Goal: Task Accomplishment & Management: Use online tool/utility

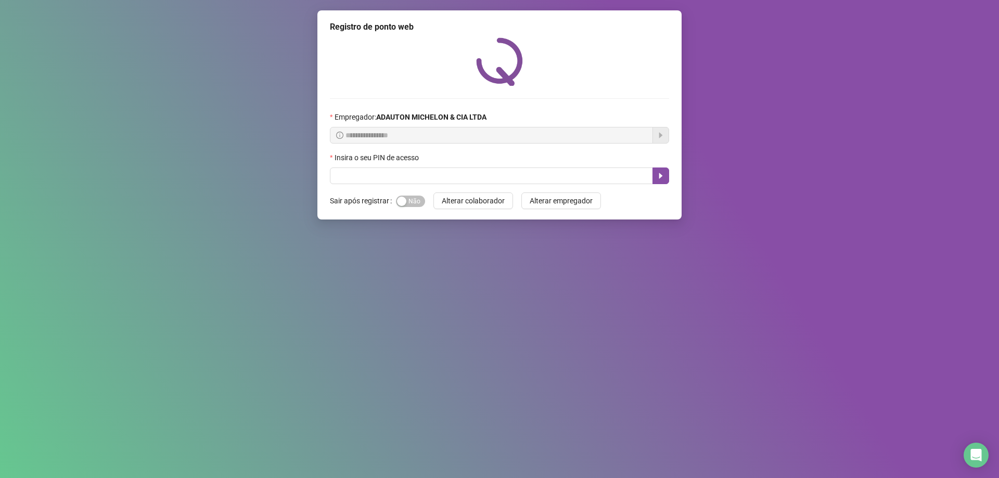
click at [390, 184] on input "text" at bounding box center [491, 176] width 323 height 17
type input "*****"
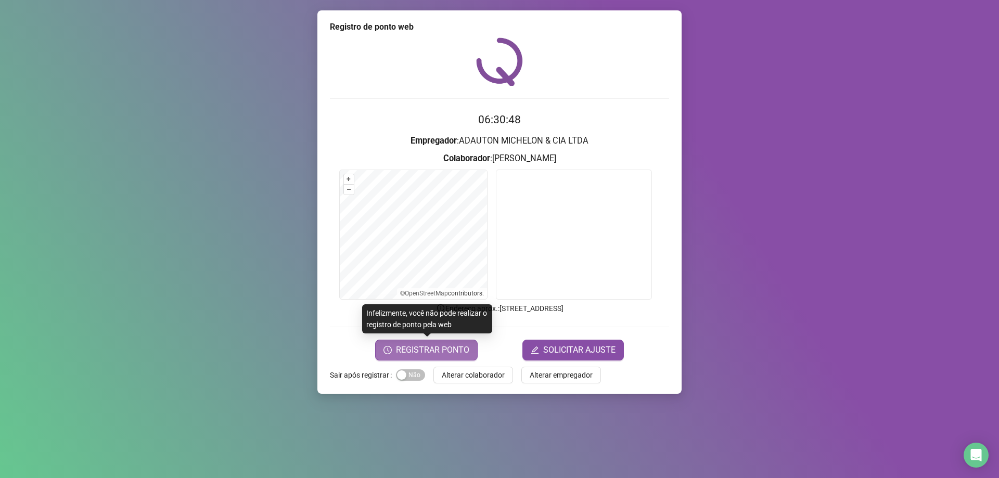
click at [447, 354] on span "REGISTRAR PONTO" at bounding box center [432, 350] width 73 height 12
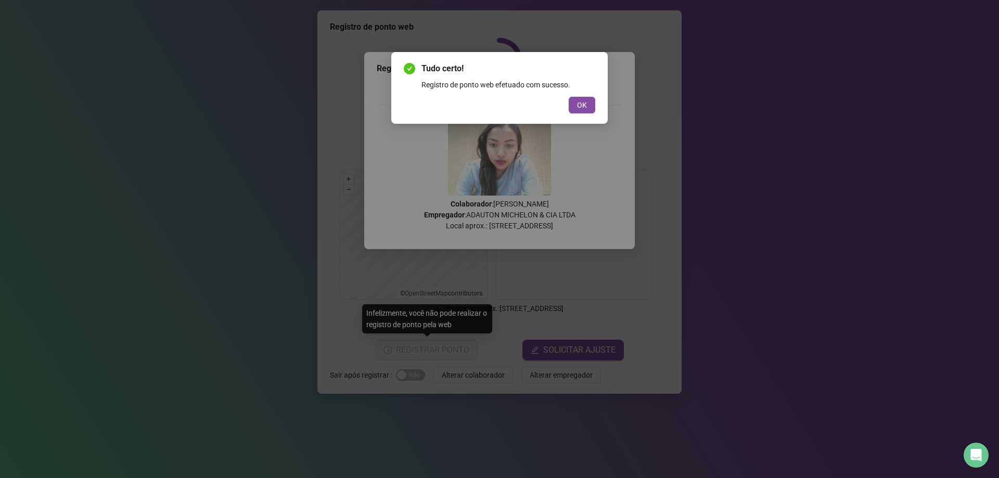
click at [562, 107] on div "OK" at bounding box center [499, 105] width 191 height 17
drag, startPoint x: 585, startPoint y: 108, endPoint x: 578, endPoint y: 117, distance: 11.1
click at [585, 108] on span "OK" at bounding box center [582, 104] width 10 height 11
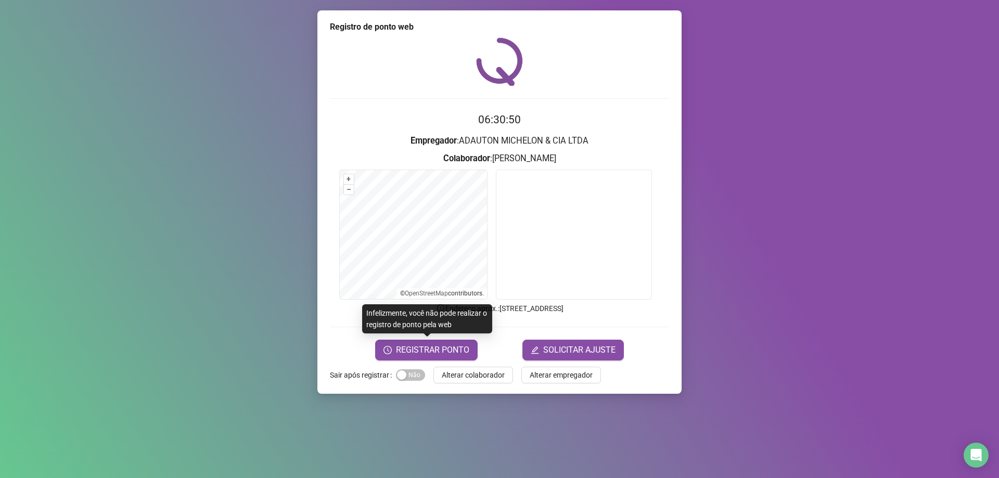
click at [493, 370] on span "Alterar colaborador" at bounding box center [473, 374] width 63 height 11
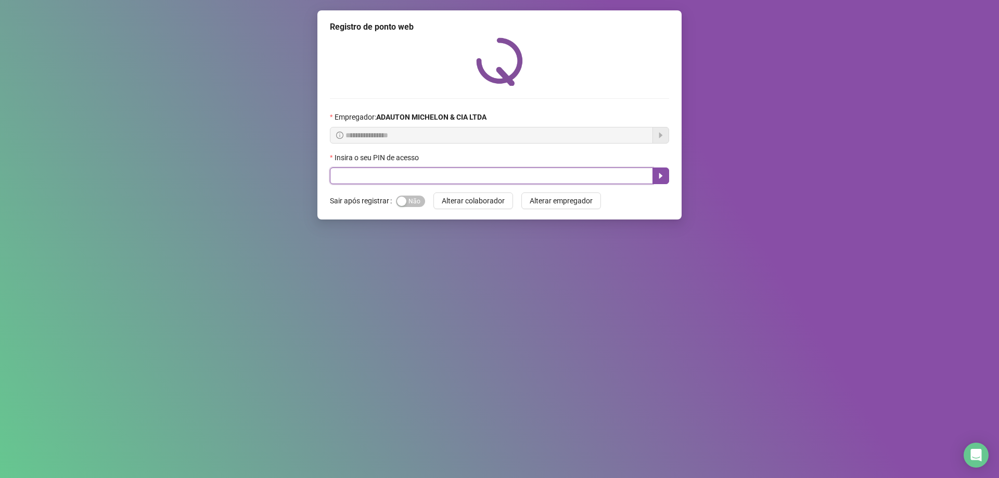
click at [500, 177] on input "text" at bounding box center [491, 176] width 323 height 17
type input "*****"
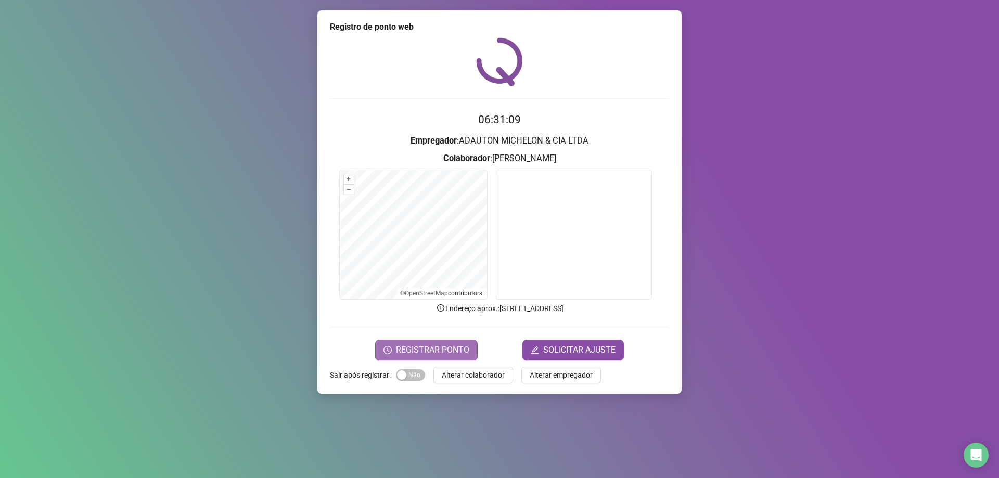
click at [434, 348] on span "REGISTRAR PONTO" at bounding box center [432, 350] width 73 height 12
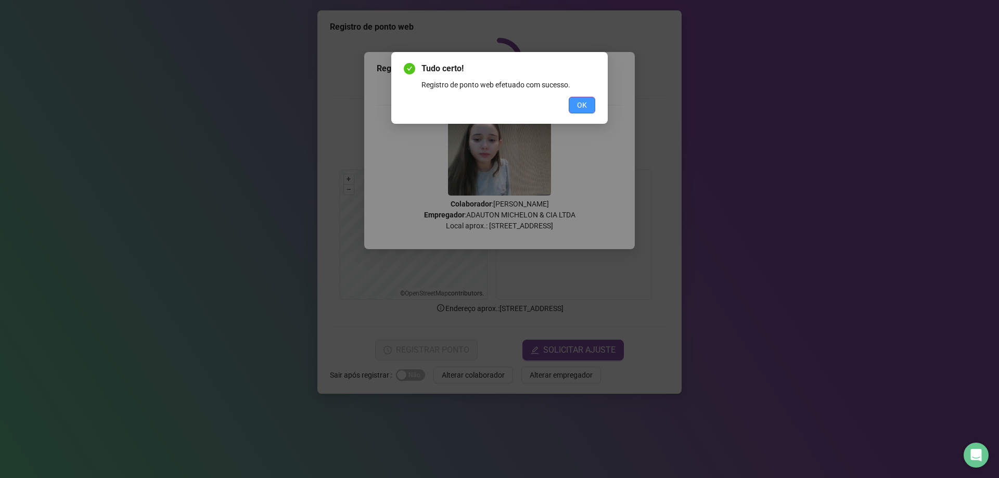
click at [585, 98] on button "OK" at bounding box center [582, 105] width 27 height 17
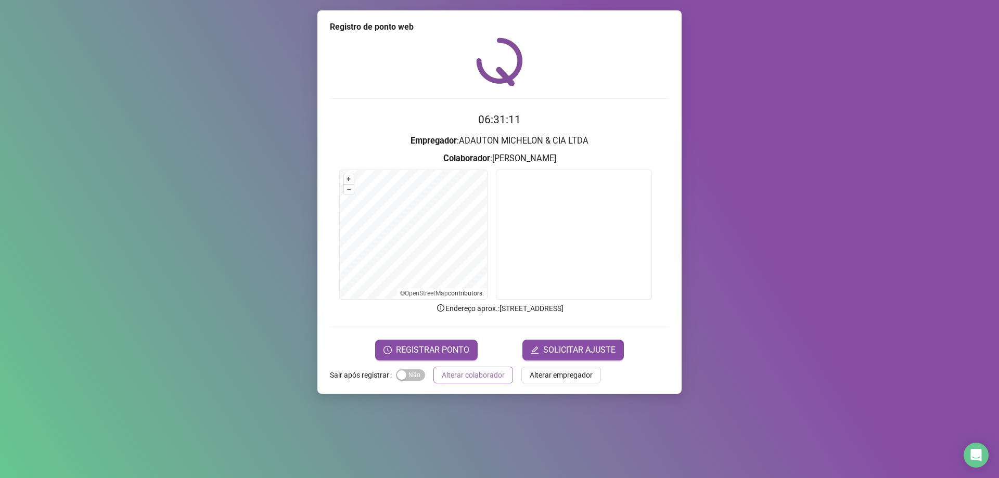
click at [471, 383] on button "Alterar colaborador" at bounding box center [473, 375] width 80 height 17
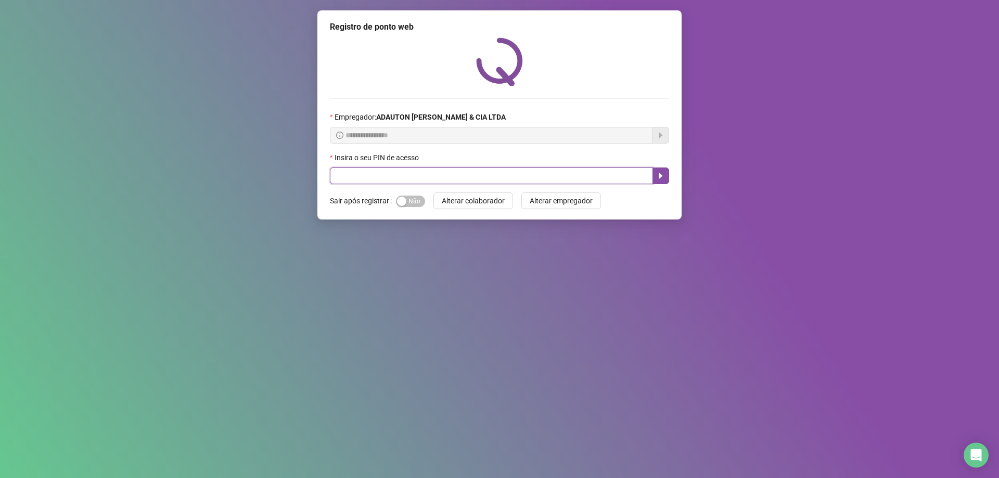
click at [385, 179] on input "text" at bounding box center [491, 176] width 323 height 17
type input "*****"
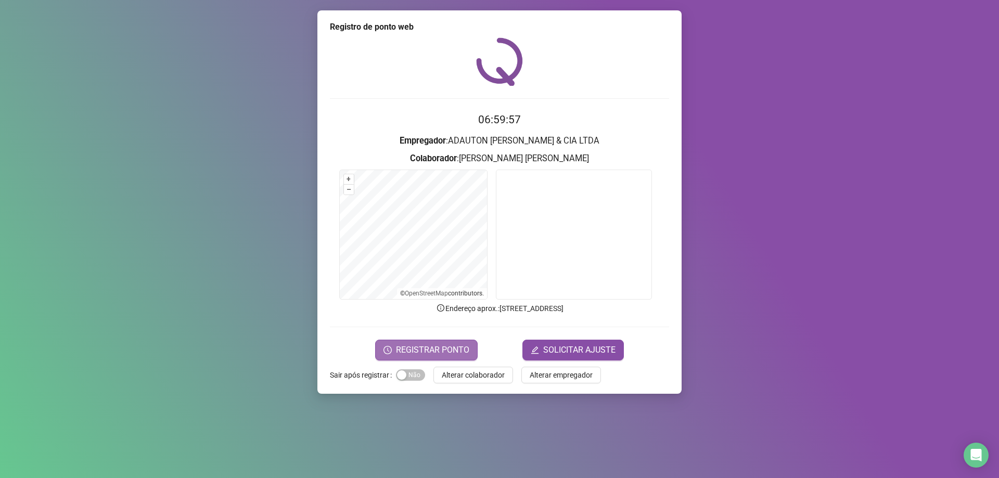
click at [420, 352] on span "REGISTRAR PONTO" at bounding box center [432, 350] width 73 height 12
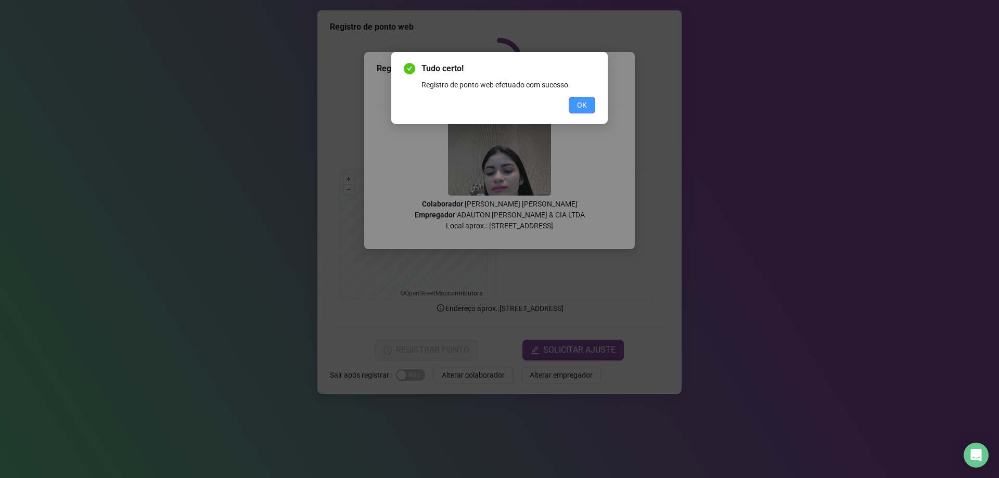
click at [586, 102] on span "OK" at bounding box center [582, 104] width 10 height 11
